Goal: Navigation & Orientation: Find specific page/section

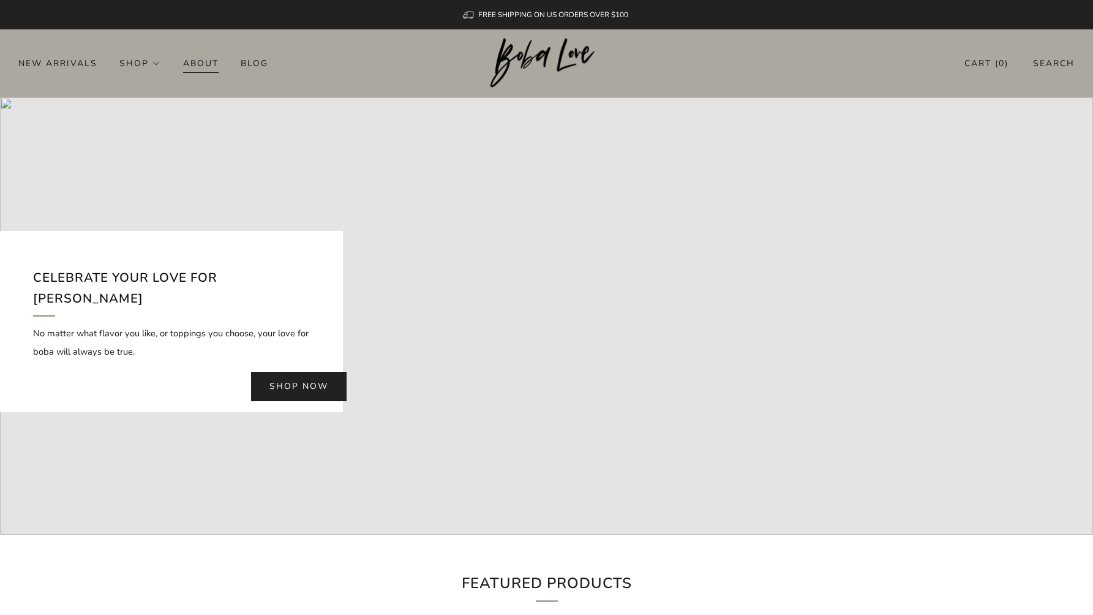
click at [209, 64] on link "About" at bounding box center [201, 63] width 36 height 20
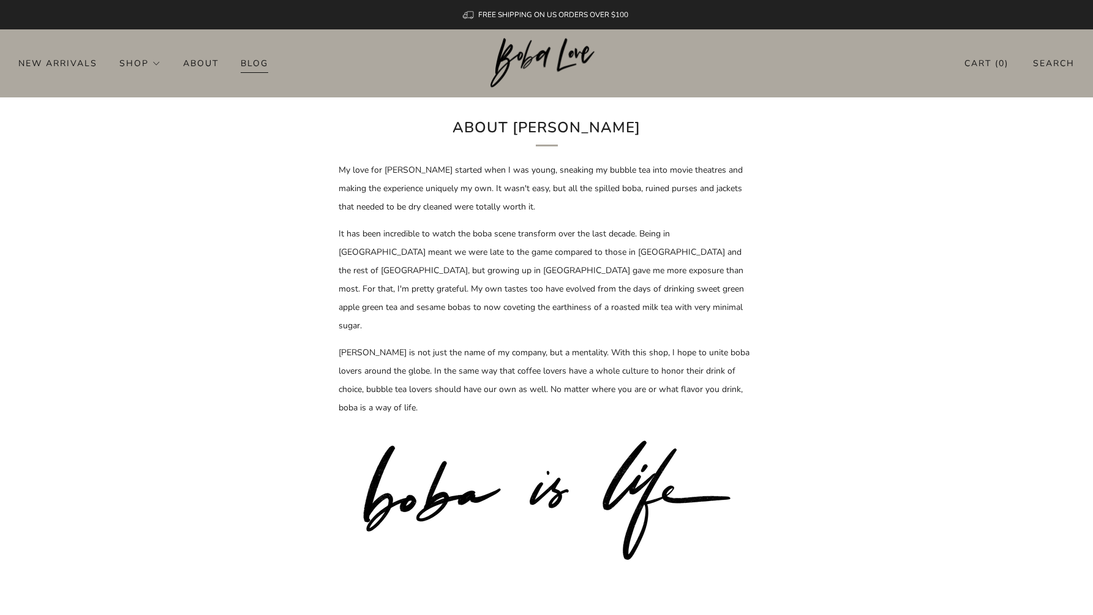
click at [258, 62] on link "Blog" at bounding box center [255, 63] width 28 height 20
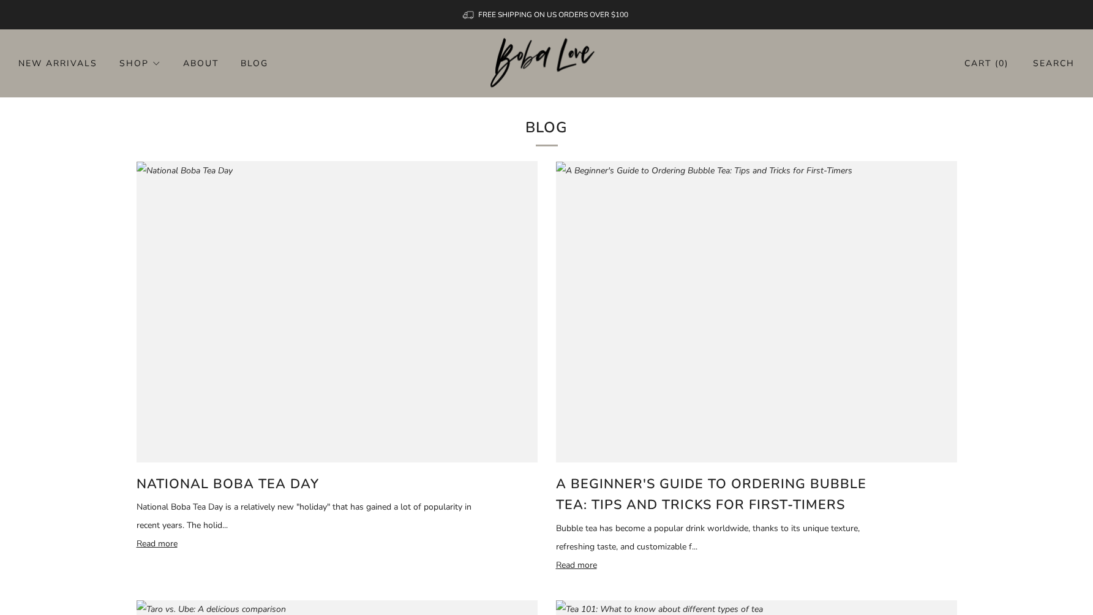
click at [64, 74] on header "0 New Arrivals Shop Apparel All Apparel Shirts Hoodies & Sweaters Bottoms" at bounding box center [546, 63] width 1093 height 68
click at [70, 63] on link "New Arrivals" at bounding box center [57, 63] width 79 height 20
